Goal: Task Accomplishment & Management: Manage account settings

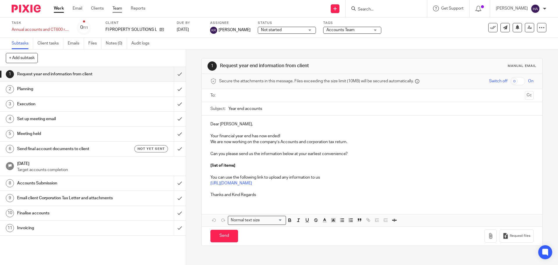
click at [117, 8] on link "Team" at bounding box center [117, 9] width 10 height 6
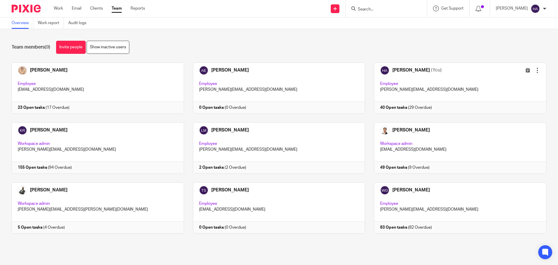
click at [116, 8] on link "Team" at bounding box center [117, 9] width 10 height 6
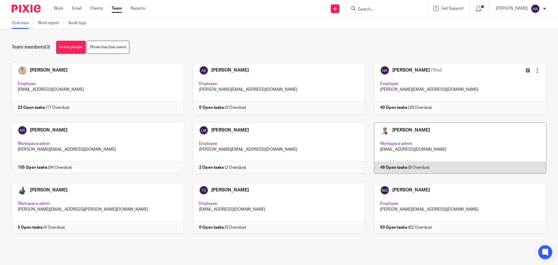
click at [421, 134] on link at bounding box center [455, 147] width 181 height 51
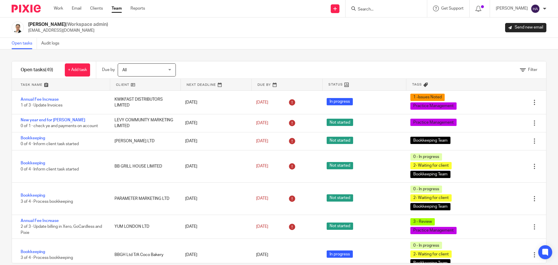
click at [387, 12] on form at bounding box center [388, 8] width 62 height 7
click at [387, 6] on form at bounding box center [388, 8] width 62 height 7
click at [383, 9] on input "Search" at bounding box center [383, 9] width 52 height 5
click at [409, 46] on div "Open tasks Audit logs" at bounding box center [279, 44] width 558 height 12
click at [520, 70] on icon at bounding box center [523, 70] width 6 height 6
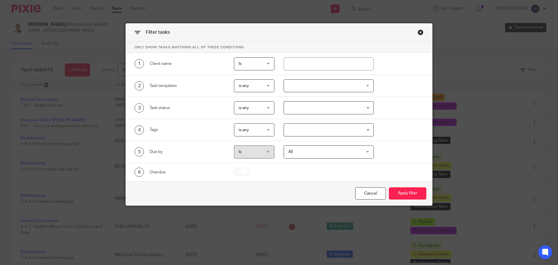
click at [293, 83] on div at bounding box center [329, 85] width 90 height 13
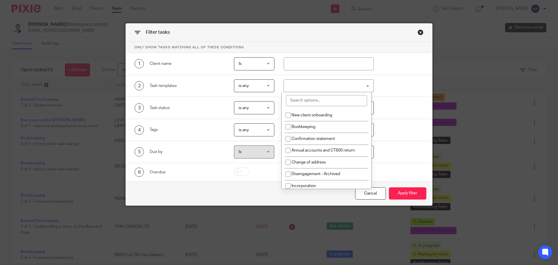
click at [306, 97] on input "search" at bounding box center [326, 100] width 81 height 11
click at [297, 125] on span "Bookkeeping" at bounding box center [303, 127] width 24 height 4
checkbox input "true"
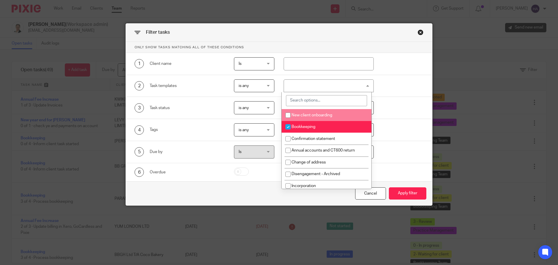
click at [358, 82] on div "Bookkeeping" at bounding box center [329, 85] width 90 height 13
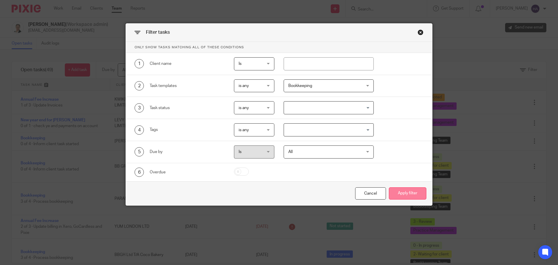
click at [398, 191] on button "Apply filter" at bounding box center [407, 193] width 37 height 12
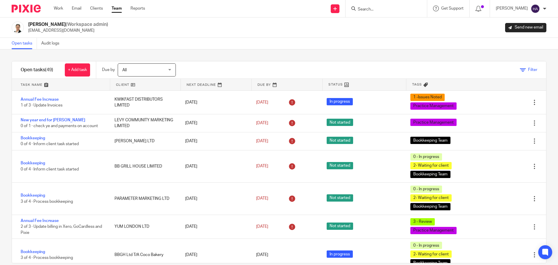
click at [528, 69] on span "Filter" at bounding box center [532, 70] width 9 height 4
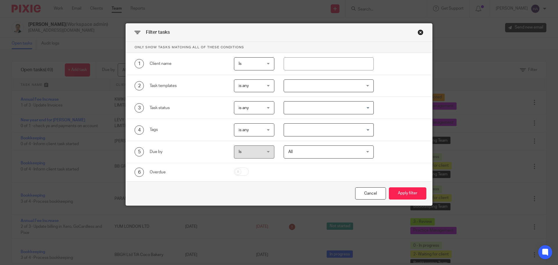
click at [306, 86] on div at bounding box center [329, 85] width 90 height 13
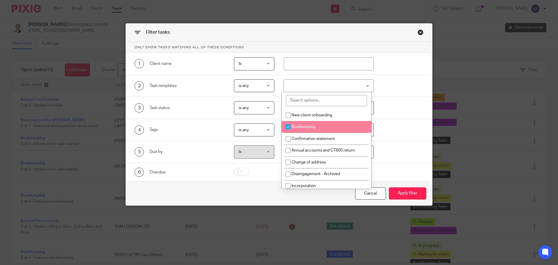
click at [295, 127] on span "Bookkeeping" at bounding box center [303, 127] width 24 height 4
click at [288, 127] on input "checkbox" at bounding box center [287, 126] width 11 height 11
checkbox input "false"
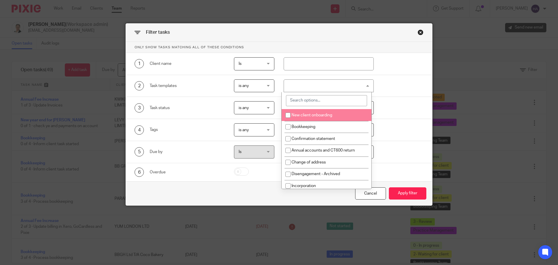
click at [304, 99] on input "search" at bounding box center [326, 100] width 81 height 11
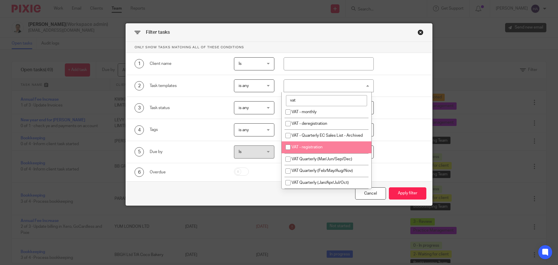
scroll to position [9, 0]
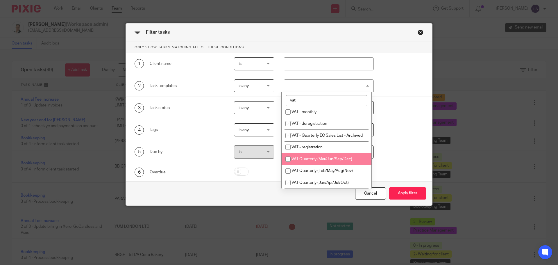
type input "vat"
click at [290, 159] on input "checkbox" at bounding box center [287, 158] width 11 height 11
checkbox input "true"
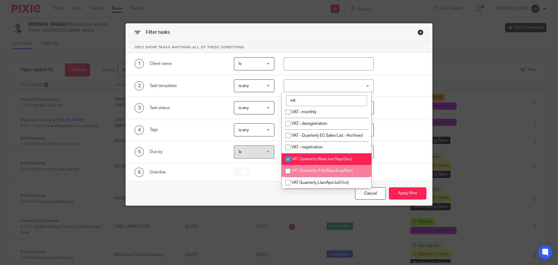
drag, startPoint x: 287, startPoint y: 169, endPoint x: 289, endPoint y: 178, distance: 8.7
click at [288, 170] on input "checkbox" at bounding box center [287, 170] width 11 height 11
checkbox input "true"
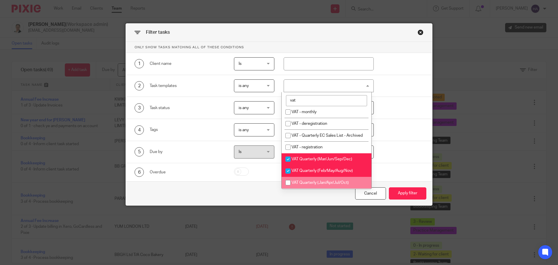
click at [289, 182] on input "checkbox" at bounding box center [287, 182] width 11 height 11
checkbox input "true"
click at [288, 159] on input "checkbox" at bounding box center [287, 158] width 11 height 11
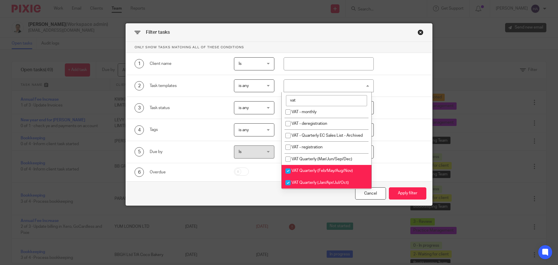
click at [288, 159] on input "checkbox" at bounding box center [287, 158] width 11 height 11
checkbox input "true"
click at [289, 170] on input "checkbox" at bounding box center [287, 170] width 11 height 11
checkbox input "false"
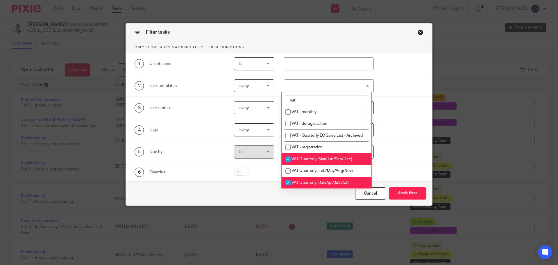
click at [286, 160] on input "checkbox" at bounding box center [287, 158] width 11 height 11
checkbox input "false"
click at [308, 195] on div "Cancel Apply filter" at bounding box center [279, 193] width 306 height 24
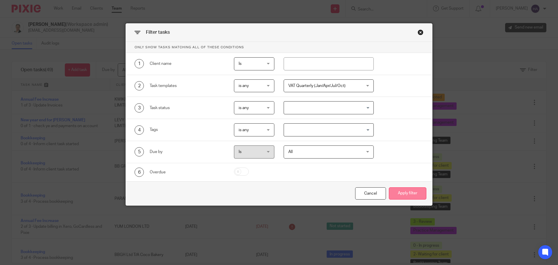
click at [404, 193] on button "Apply filter" at bounding box center [407, 193] width 37 height 12
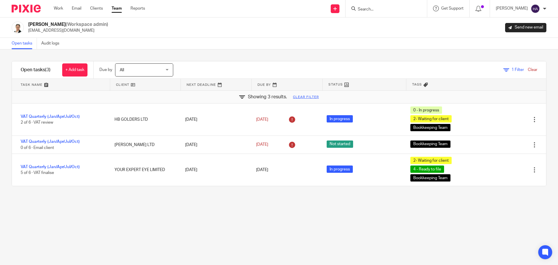
click at [528, 69] on link "Clear" at bounding box center [533, 70] width 10 height 4
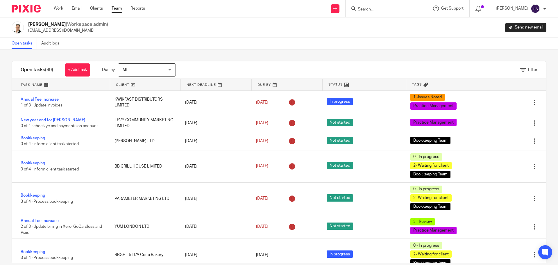
click at [112, 8] on link "Team" at bounding box center [117, 9] width 10 height 6
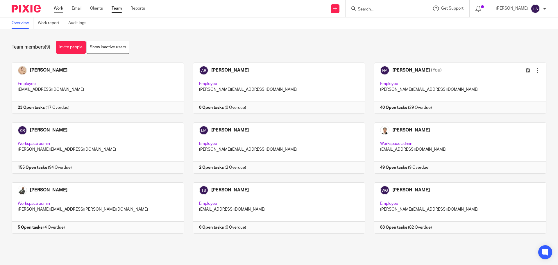
click at [62, 7] on link "Work" at bounding box center [58, 9] width 9 height 6
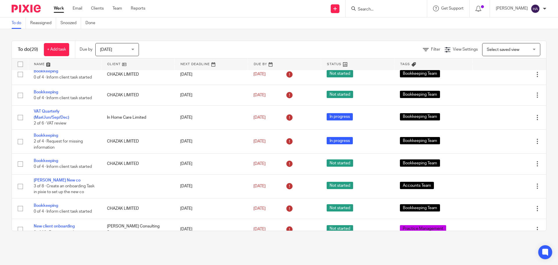
scroll to position [460, 0]
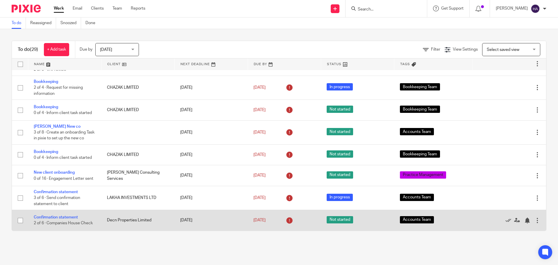
click at [69, 213] on td "Confirmation statement 2 of 6 · Companies House Check" at bounding box center [64, 220] width 73 height 21
click at [69, 215] on link "Confirmation statement" at bounding box center [56, 217] width 44 height 4
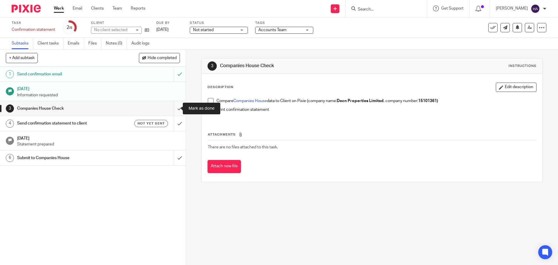
click at [174, 110] on input "submit" at bounding box center [93, 108] width 186 height 15
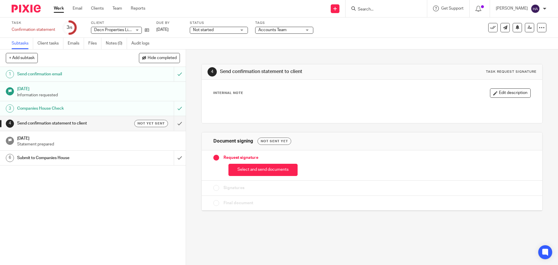
click at [176, 124] on input "submit" at bounding box center [93, 123] width 186 height 15
click at [488, 27] on div "Task updated." at bounding box center [415, 17] width 273 height 22
click at [490, 29] on icon at bounding box center [493, 28] width 6 height 6
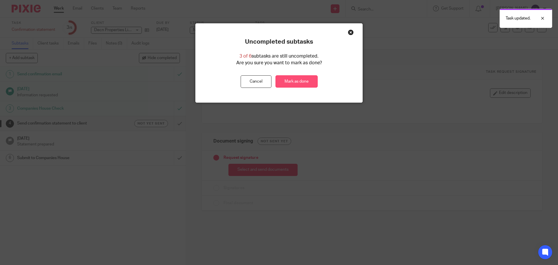
click at [275, 79] on link "Mark as done" at bounding box center [296, 81] width 42 height 12
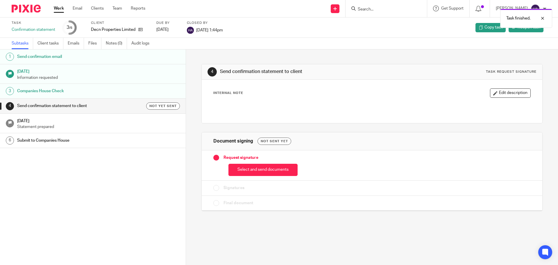
click at [57, 9] on link "Work" at bounding box center [59, 9] width 10 height 6
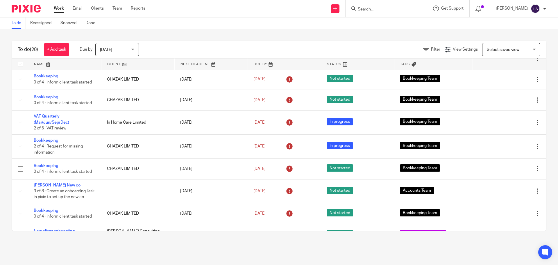
scroll to position [440, 0]
